Goal: Information Seeking & Learning: Learn about a topic

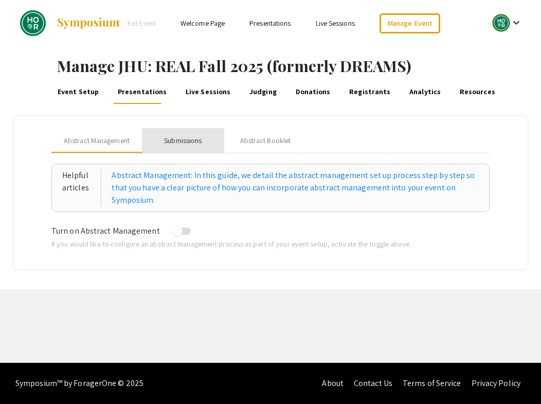
click at [179, 141] on div "Submissions" at bounding box center [183, 140] width 38 height 11
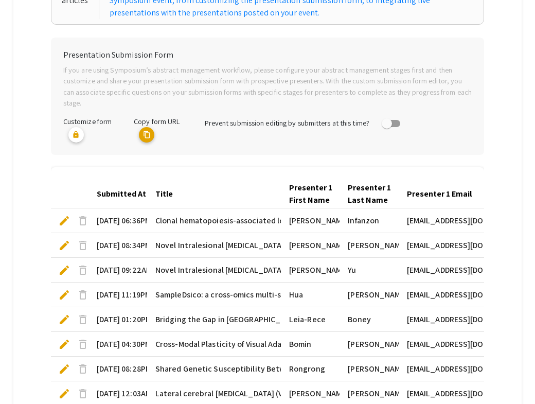
scroll to position [359, 0]
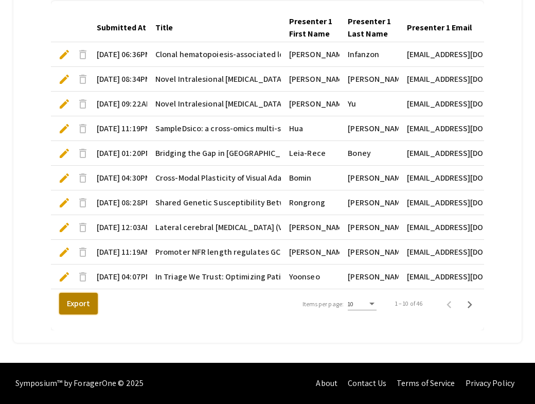
click at [81, 301] on button "Export" at bounding box center [78, 304] width 39 height 22
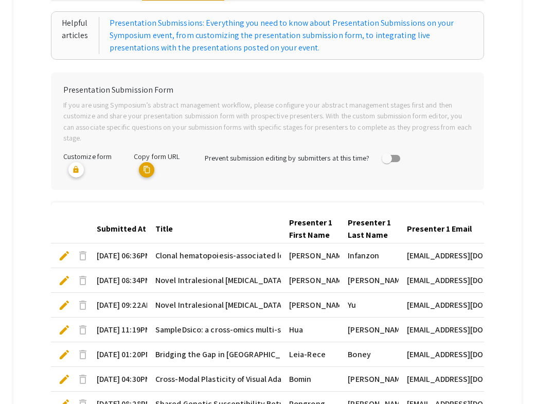
scroll to position [0, 0]
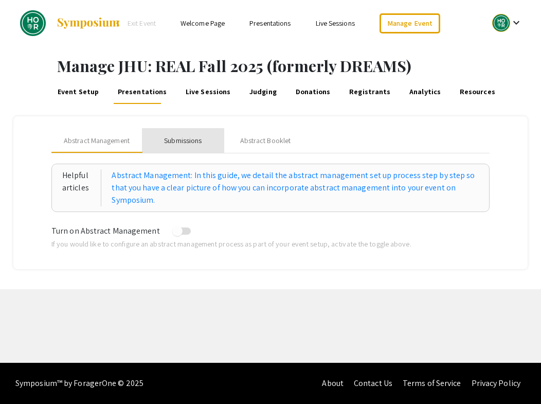
click at [180, 142] on div "Submissions" at bounding box center [183, 140] width 38 height 11
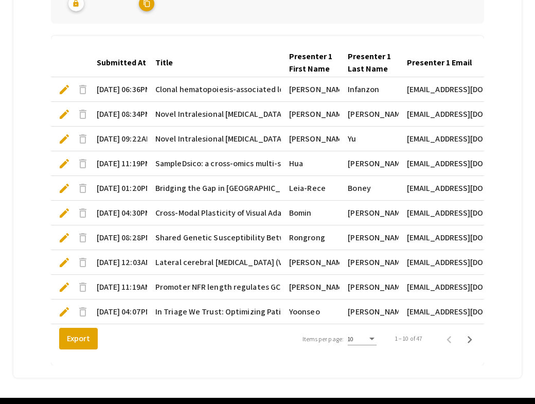
scroll to position [296, 0]
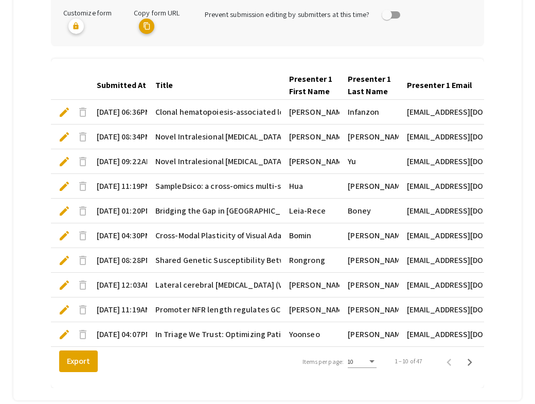
click at [130, 85] on div "Submitted At" at bounding box center [121, 85] width 49 height 12
click at [374, 365] on div "Items per page:" at bounding box center [371, 361] width 9 height 7
click at [369, 388] on span "25" at bounding box center [366, 385] width 29 height 19
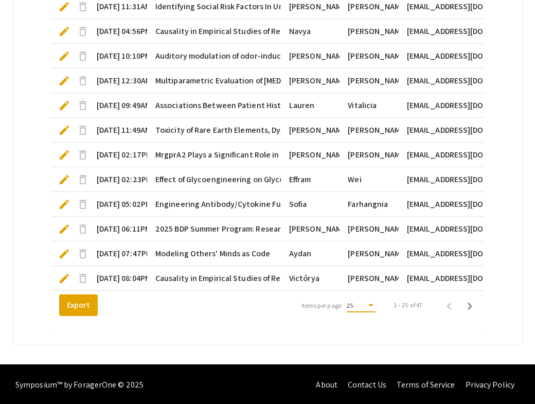
scroll to position [729, 0]
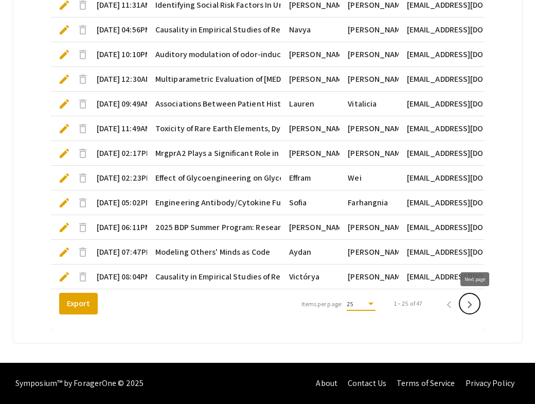
click at [476, 307] on icon "Next page" at bounding box center [469, 304] width 14 height 14
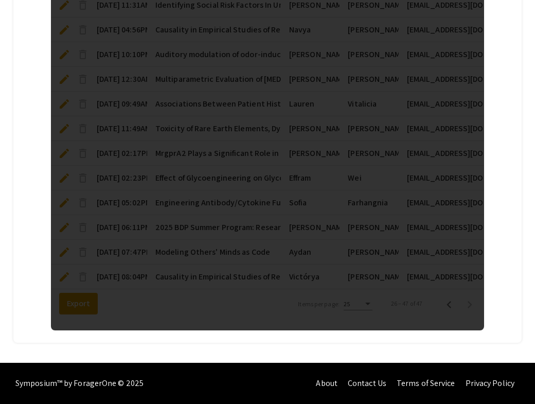
scroll to position [655, 0]
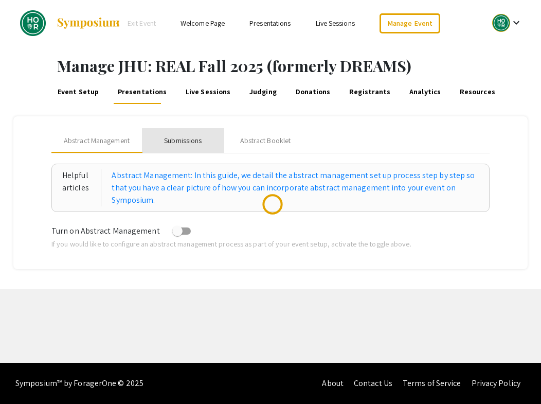
click at [191, 140] on div "Submissions" at bounding box center [183, 140] width 38 height 11
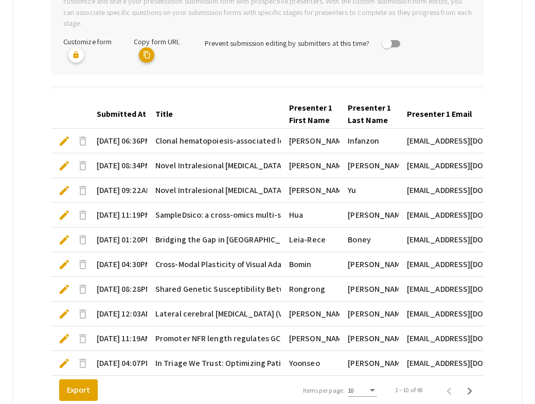
scroll to position [285, 0]
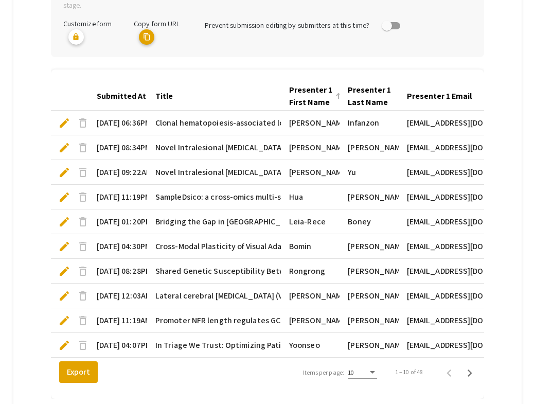
click at [318, 97] on div "Presenter 1 First Name" at bounding box center [310, 96] width 43 height 25
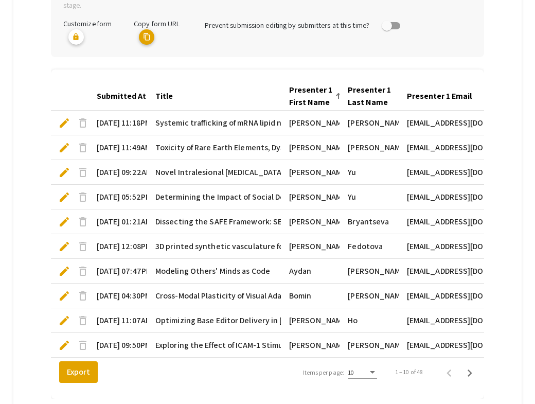
click at [62, 296] on span "edit" at bounding box center [64, 295] width 12 height 12
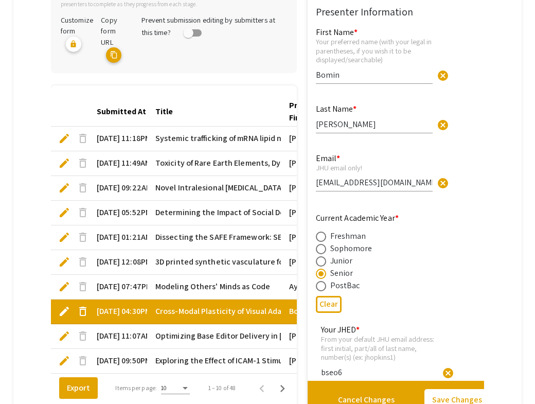
type input "1"
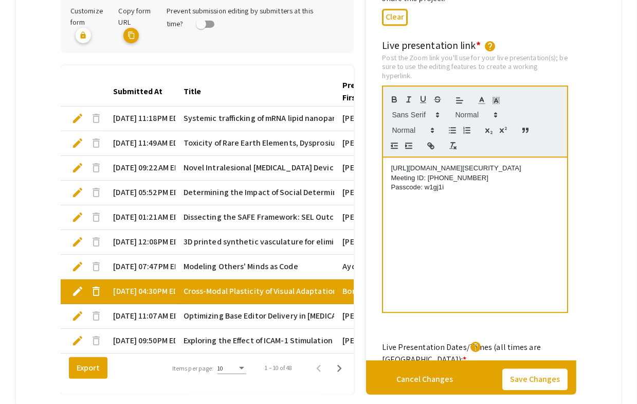
scroll to position [2155, 0]
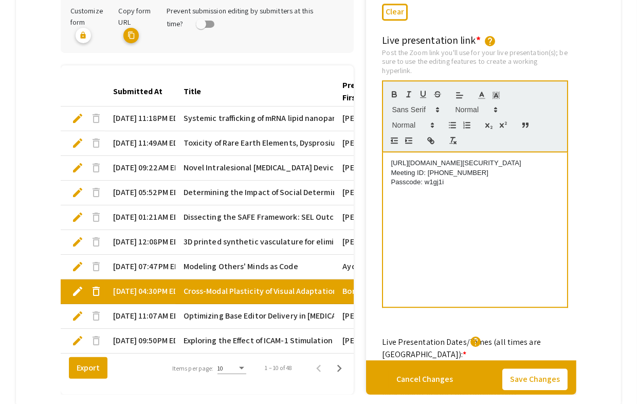
drag, startPoint x: 391, startPoint y: 100, endPoint x: 532, endPoint y: 113, distance: 142.0
click at [532, 152] on div "https://us04web.zoom.us/j/4038699276?pwd=8PeXZCthBBMUDSe7f0wZibBraeQxfp.1 Meeti…" at bounding box center [475, 229] width 184 height 154
click at [432, 140] on icon "button" at bounding box center [432, 142] width 4 height 4
type input "[URL][DOMAIN_NAME][SECURITY_DATA]"
click at [527, 141] on link at bounding box center [523, 145] width 24 height 8
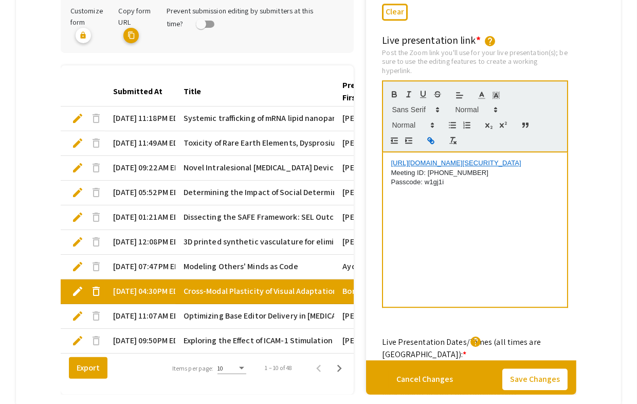
click at [392, 177] on p "Passcode: w1gj1i" at bounding box center [475, 181] width 169 height 9
click at [392, 168] on p "Meeting ID: 403 869 9276 Passcode: w1gj1i" at bounding box center [475, 172] width 169 height 9
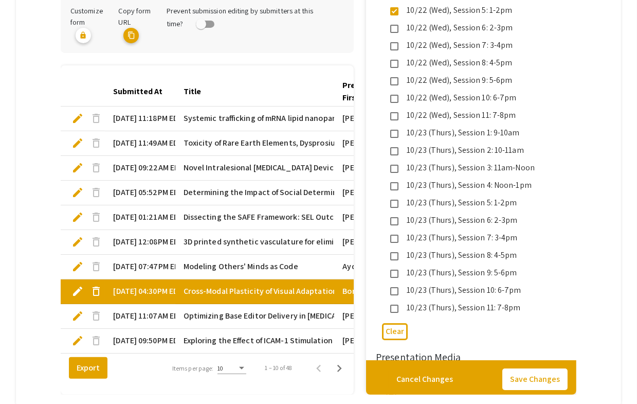
scroll to position [2826, 0]
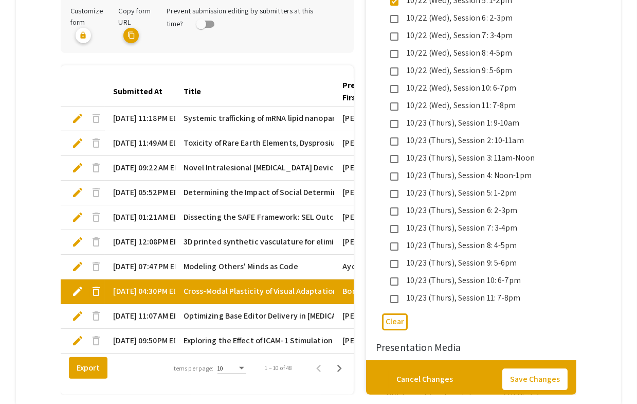
click at [395, 295] on mat-pseudo-checkbox at bounding box center [394, 299] width 8 height 8
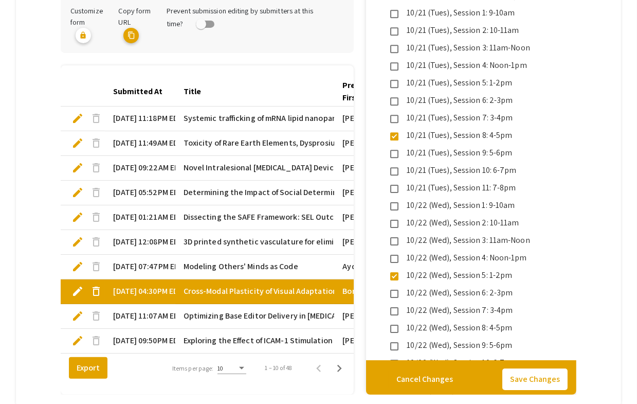
scroll to position [2550, 0]
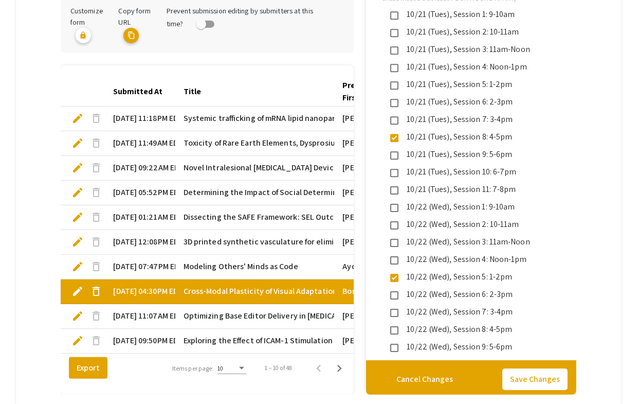
click at [395, 134] on mat-pseudo-checkbox at bounding box center [394, 138] width 8 height 8
click at [540, 369] on button "Save Changes" at bounding box center [534, 380] width 65 height 22
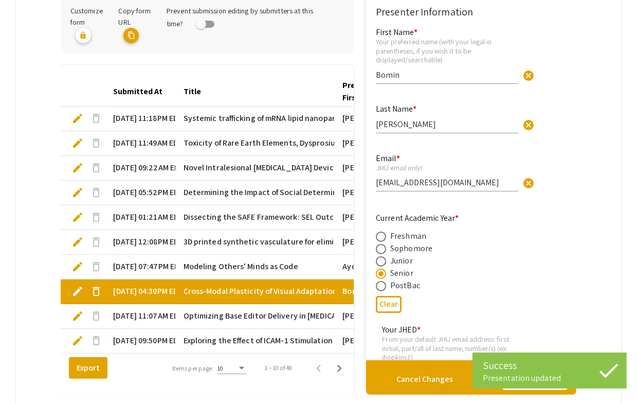
type input "1"
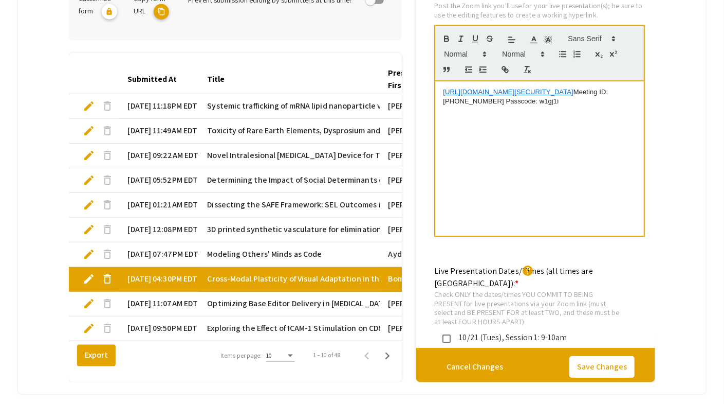
scroll to position [2075, 0]
click at [540, 88] on p "https://us04web.zoom.us/j/4038699276?pwd=8PeXZCthBBMUDSe7f0wZibBraeQxfp.1 Meeti…" at bounding box center [539, 97] width 193 height 19
click at [540, 368] on button "Save Changes" at bounding box center [602, 367] width 65 height 22
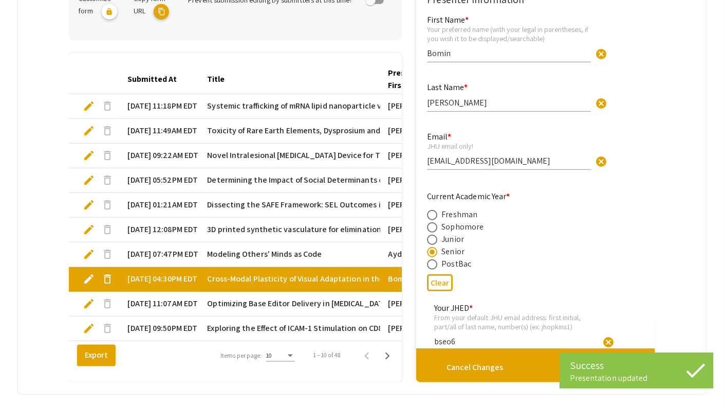
type input "1"
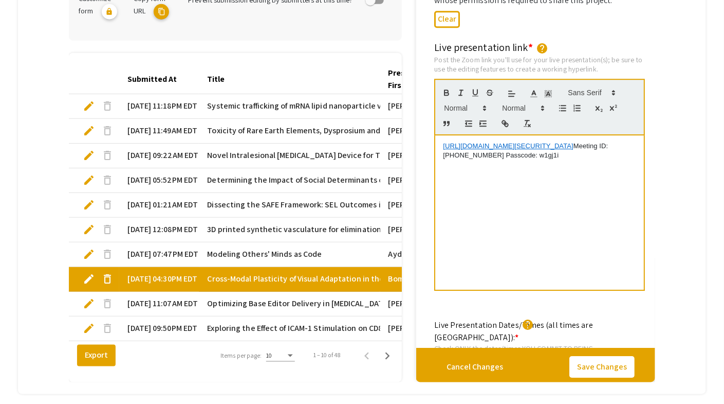
scroll to position [2057, 0]
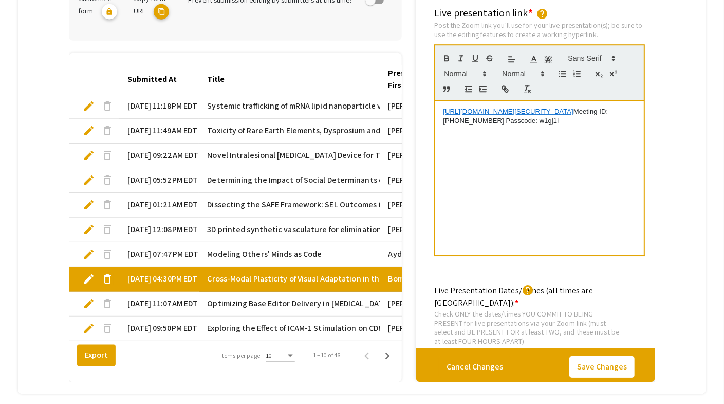
click at [540, 107] on p "https://us04web.zoom.us/j/4038699276?pwd=8PeXZCthBBMUDSe7f0wZibBraeQxfp.1 Meeti…" at bounding box center [539, 116] width 193 height 19
click at [524, 116] on p "Meeting ID: 403 869 9276 Passcode: w1gj1i" at bounding box center [539, 120] width 193 height 9
click at [540, 366] on button "Save Changes" at bounding box center [602, 367] width 65 height 22
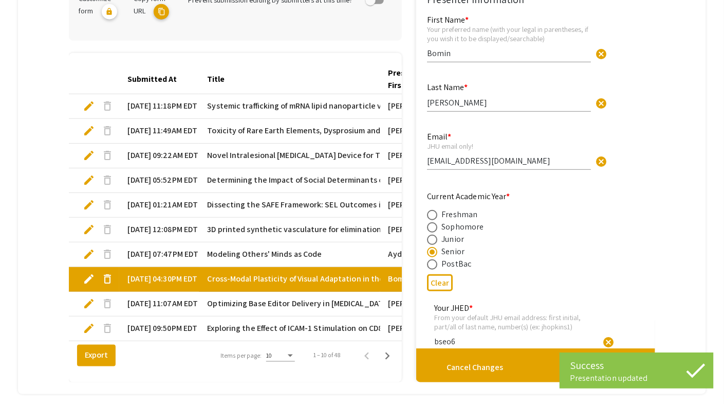
type input "1"
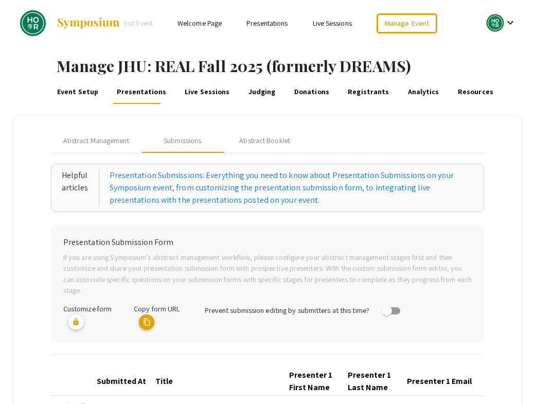
click at [274, 22] on link "Presentations" at bounding box center [266, 23] width 41 height 9
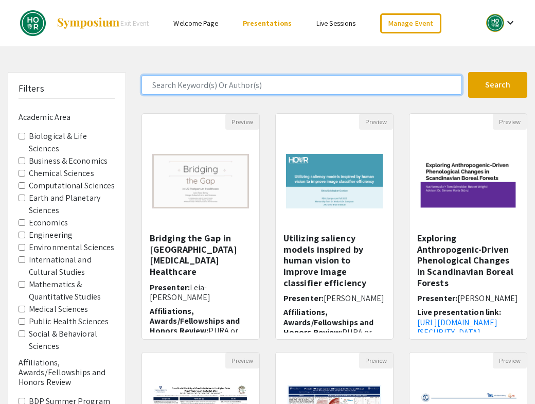
click at [161, 88] on input "Search Keyword(s) Or Author(s)" at bounding box center [301, 85] width 320 height 20
type input "bomin"
click at [468, 72] on button "Search" at bounding box center [497, 85] width 59 height 26
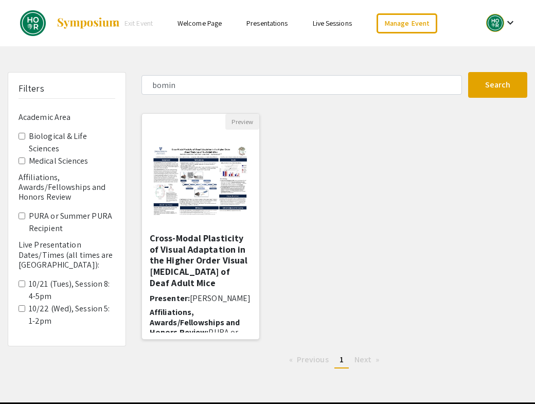
click at [188, 250] on h5 "Cross-Modal Plasticity of Visual Adaptation in the Higher Order Visual [MEDICAL…" at bounding box center [201, 260] width 102 height 56
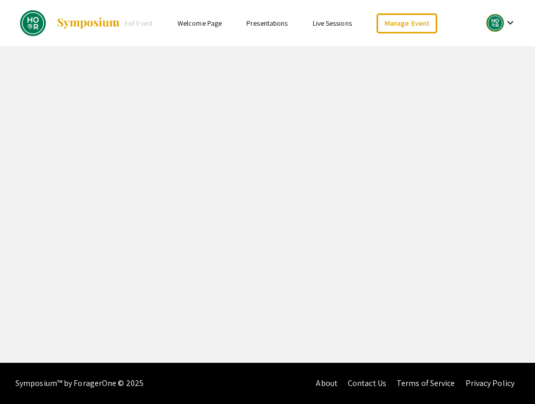
select select "custom"
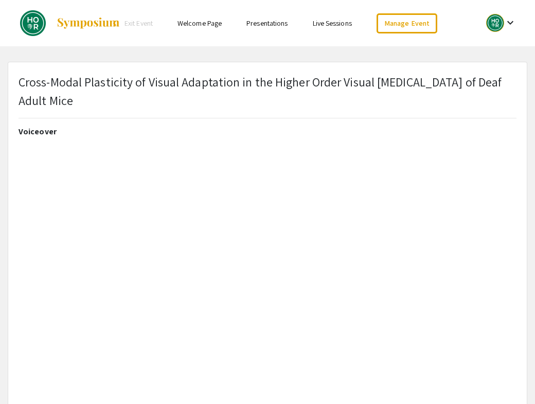
type input "0"
select select "custom"
type input "1"
select select "auto"
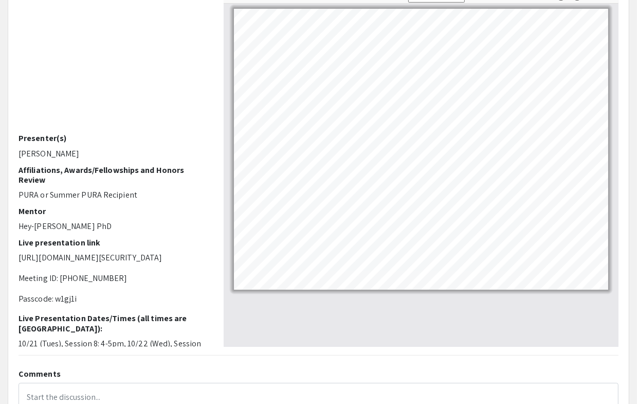
scroll to position [121, 0]
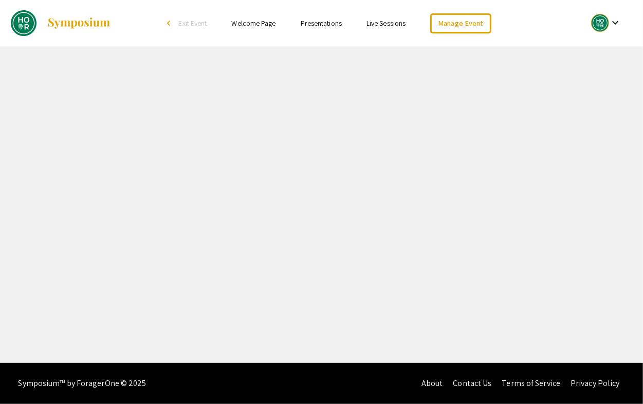
select select "custom"
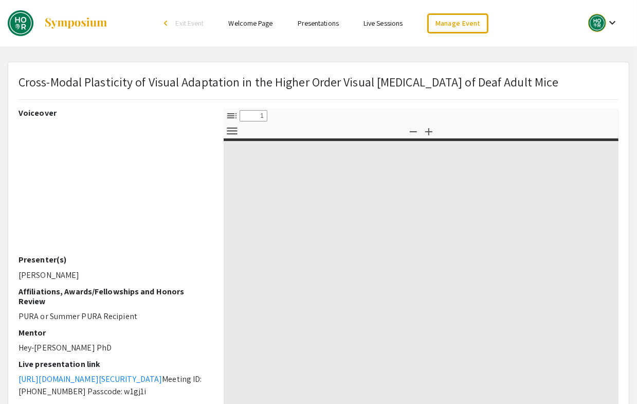
type input "0"
select select "custom"
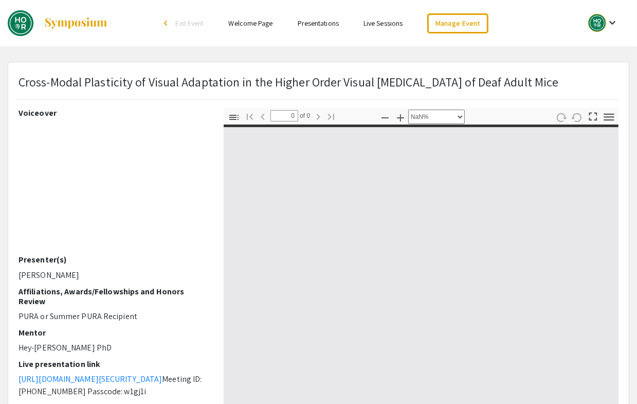
type input "1"
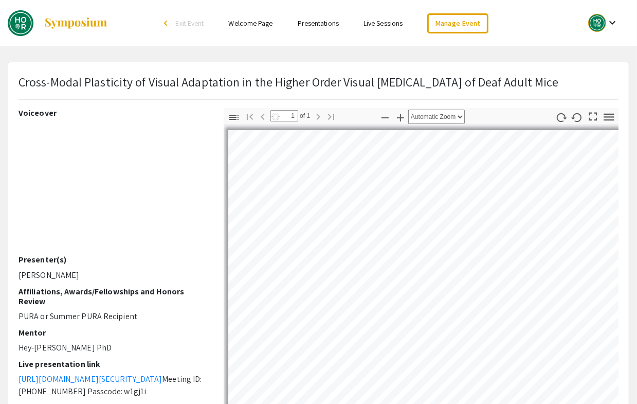
select select "auto"
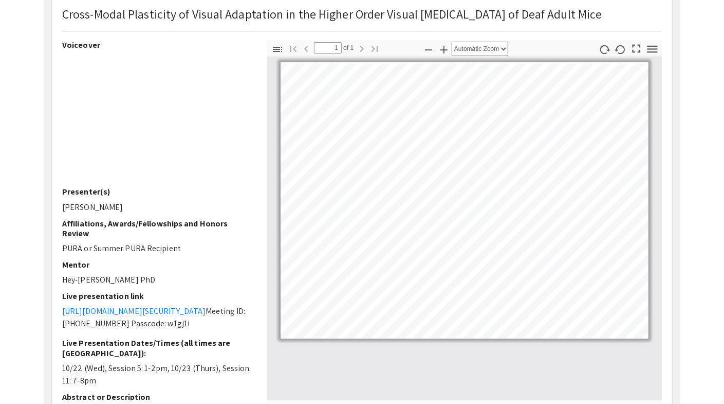
scroll to position [67, 0]
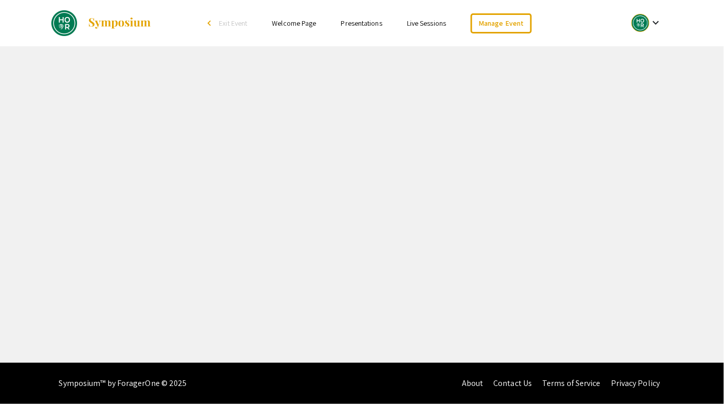
select select "custom"
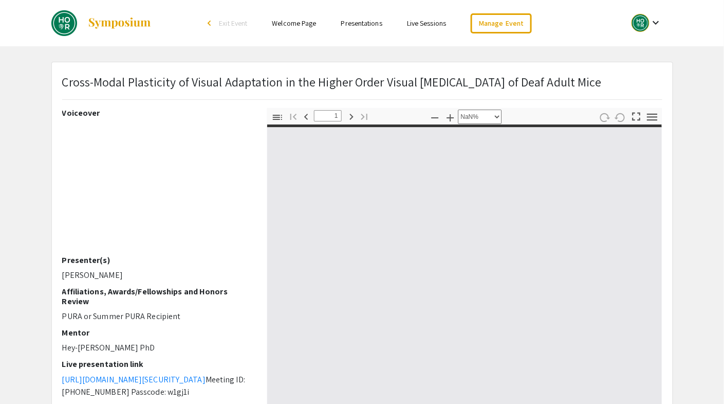
type input "0"
select select "custom"
type input "1"
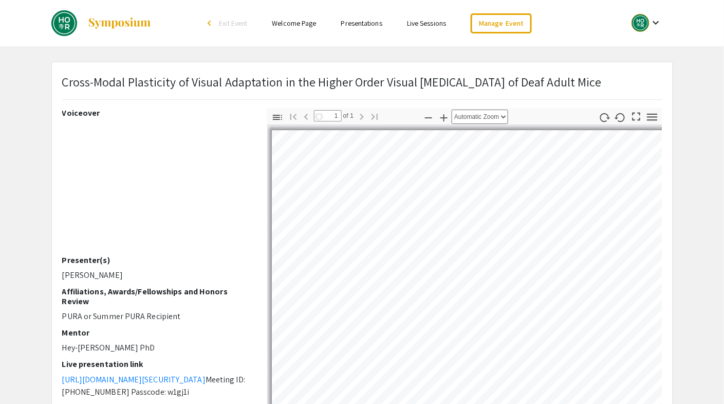
select select "auto"
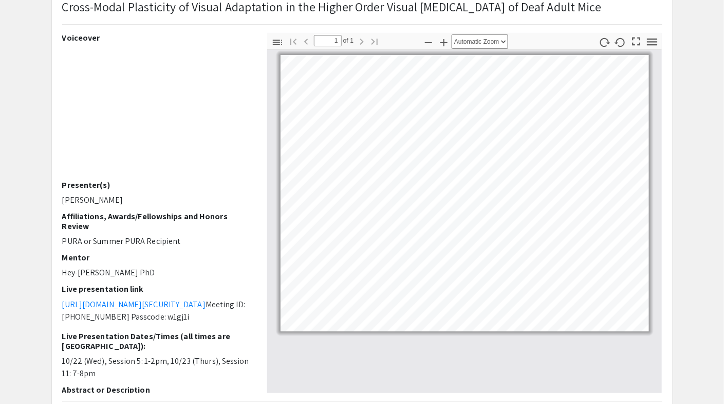
scroll to position [77, 0]
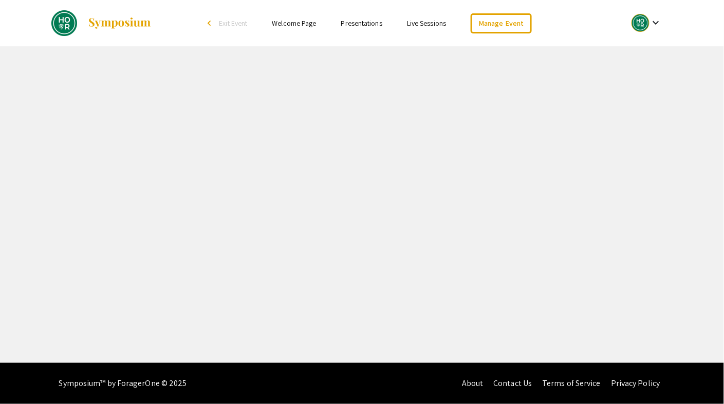
select select "custom"
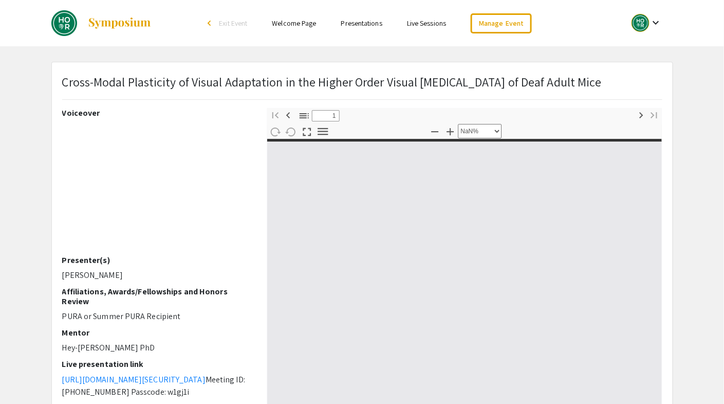
type input "0"
select select "custom"
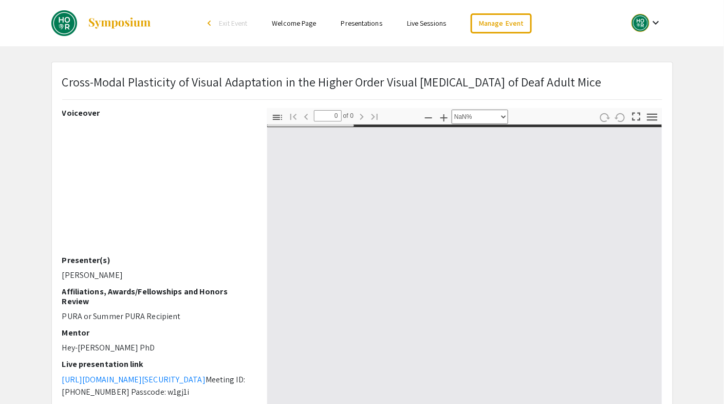
type input "1"
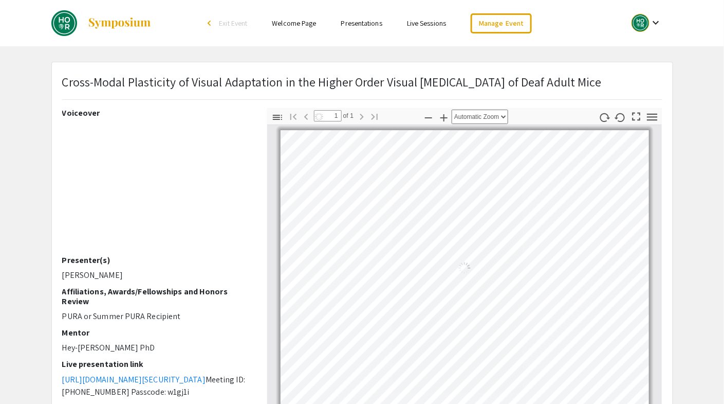
select select "auto"
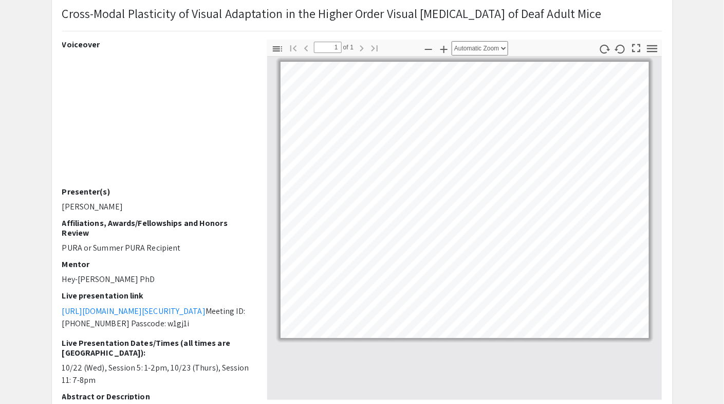
scroll to position [75, 0]
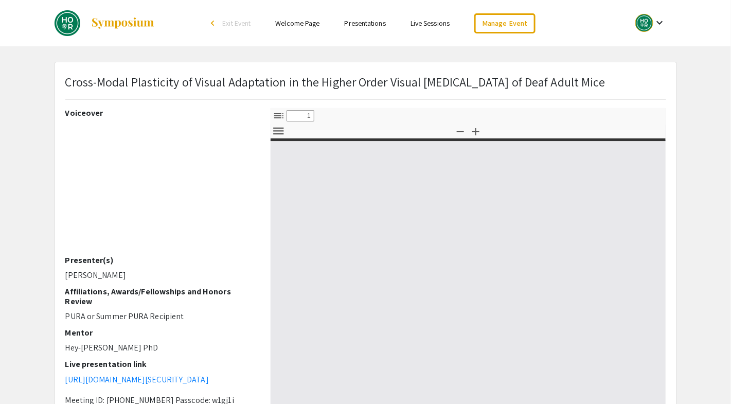
select select "custom"
type input "0"
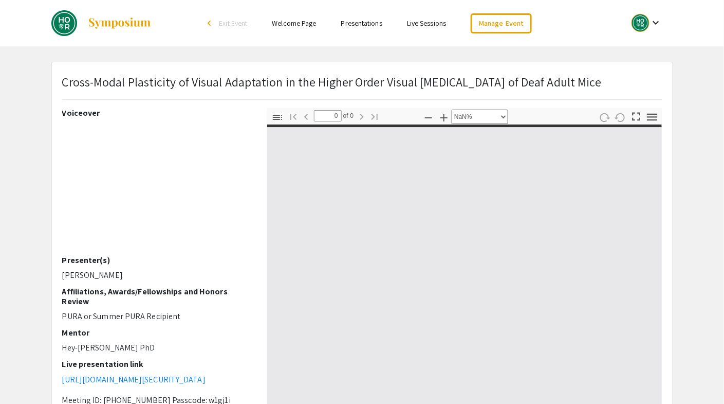
select select "auto"
type input "1"
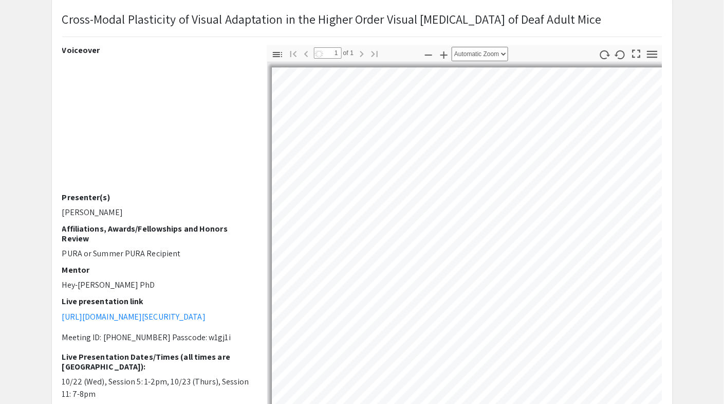
select select "auto"
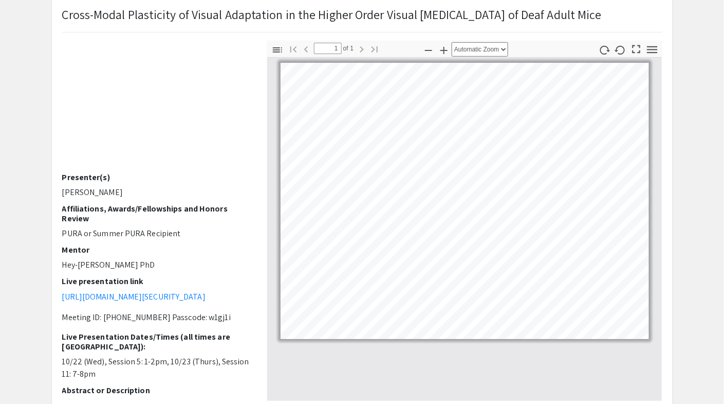
scroll to position [15, 0]
